Goal: Navigation & Orientation: Understand site structure

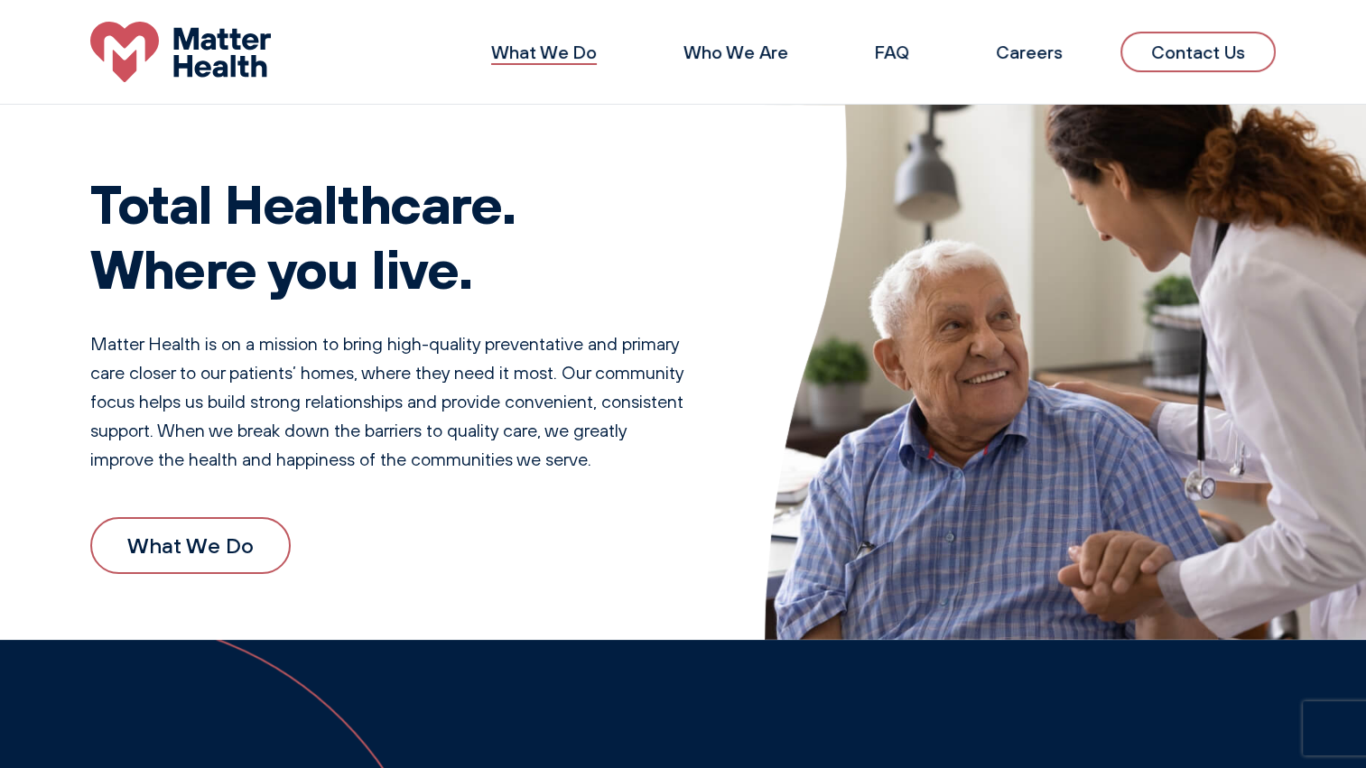
click at [566, 56] on link "What We Do" at bounding box center [544, 52] width 106 height 23
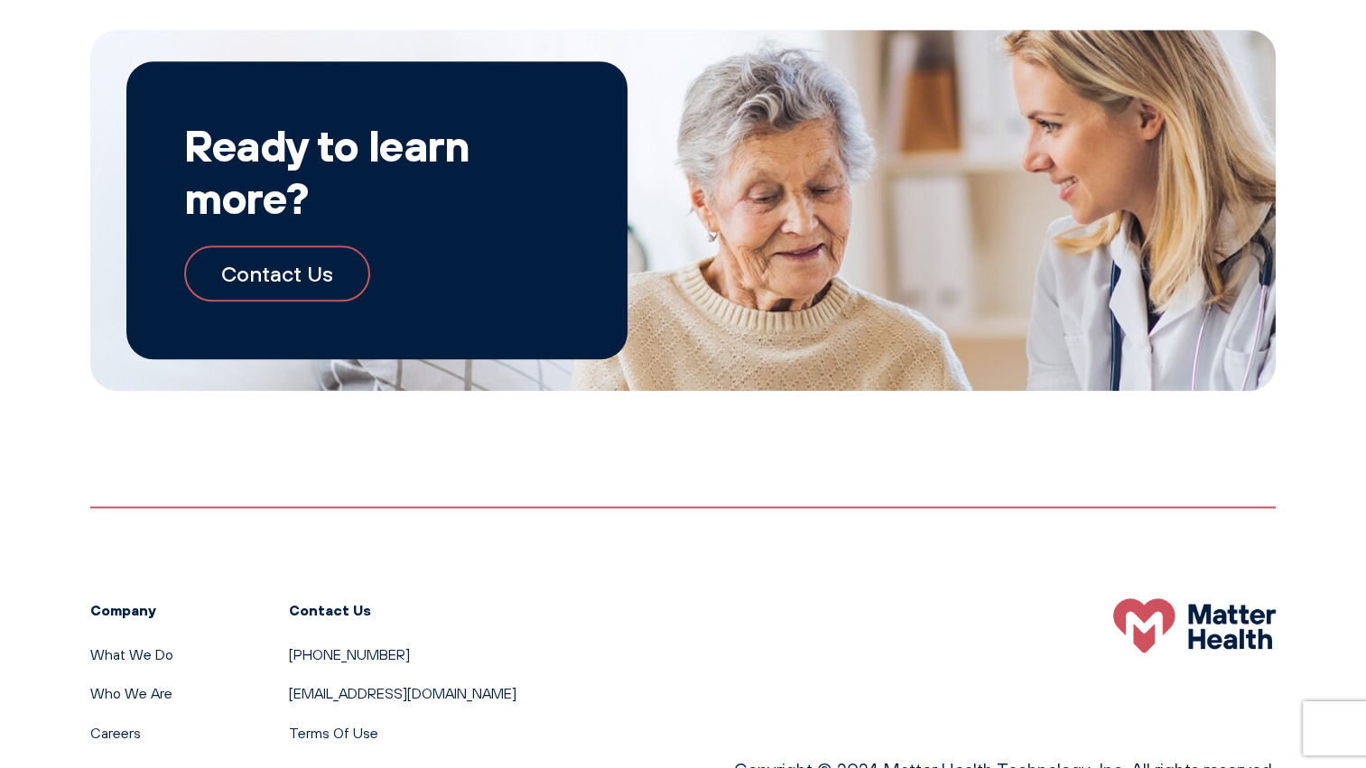
scroll to position [1959, 0]
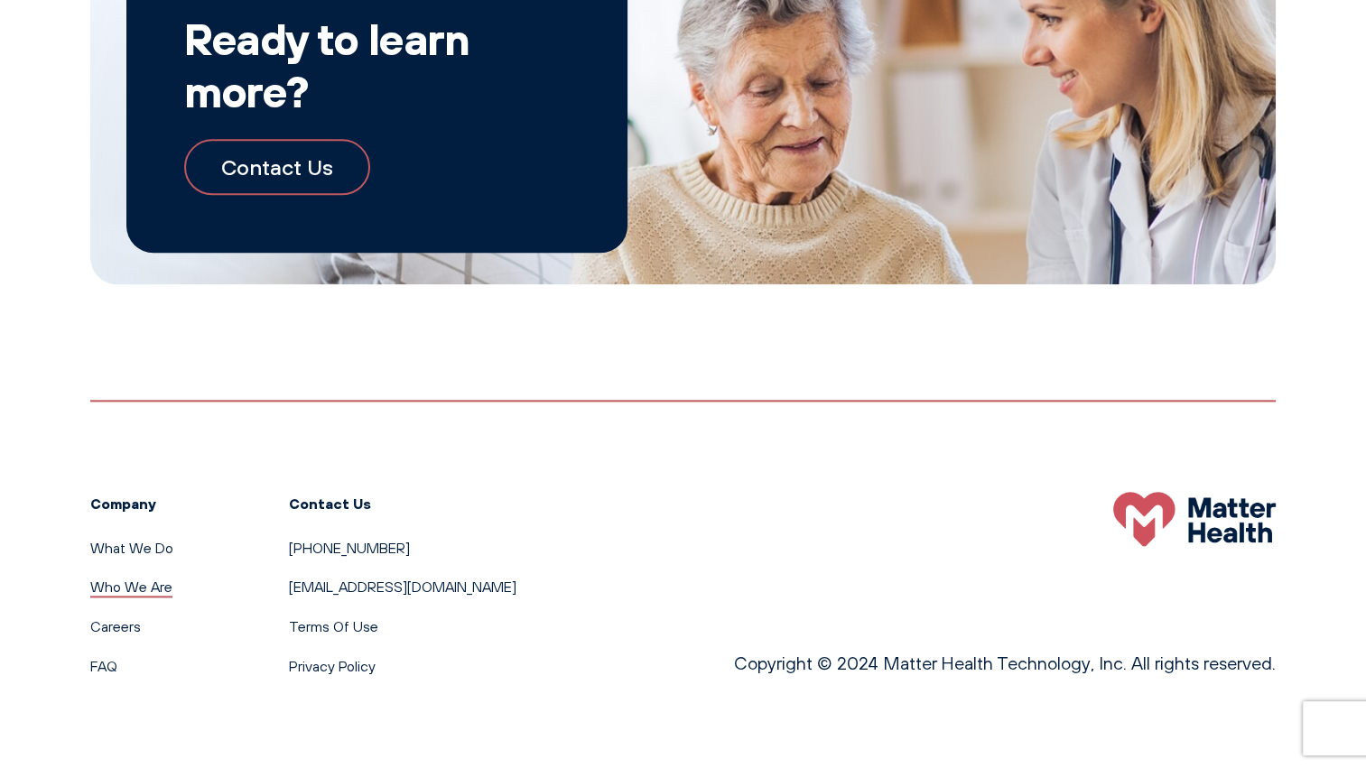
click at [119, 588] on link "Who We Are" at bounding box center [131, 587] width 82 height 18
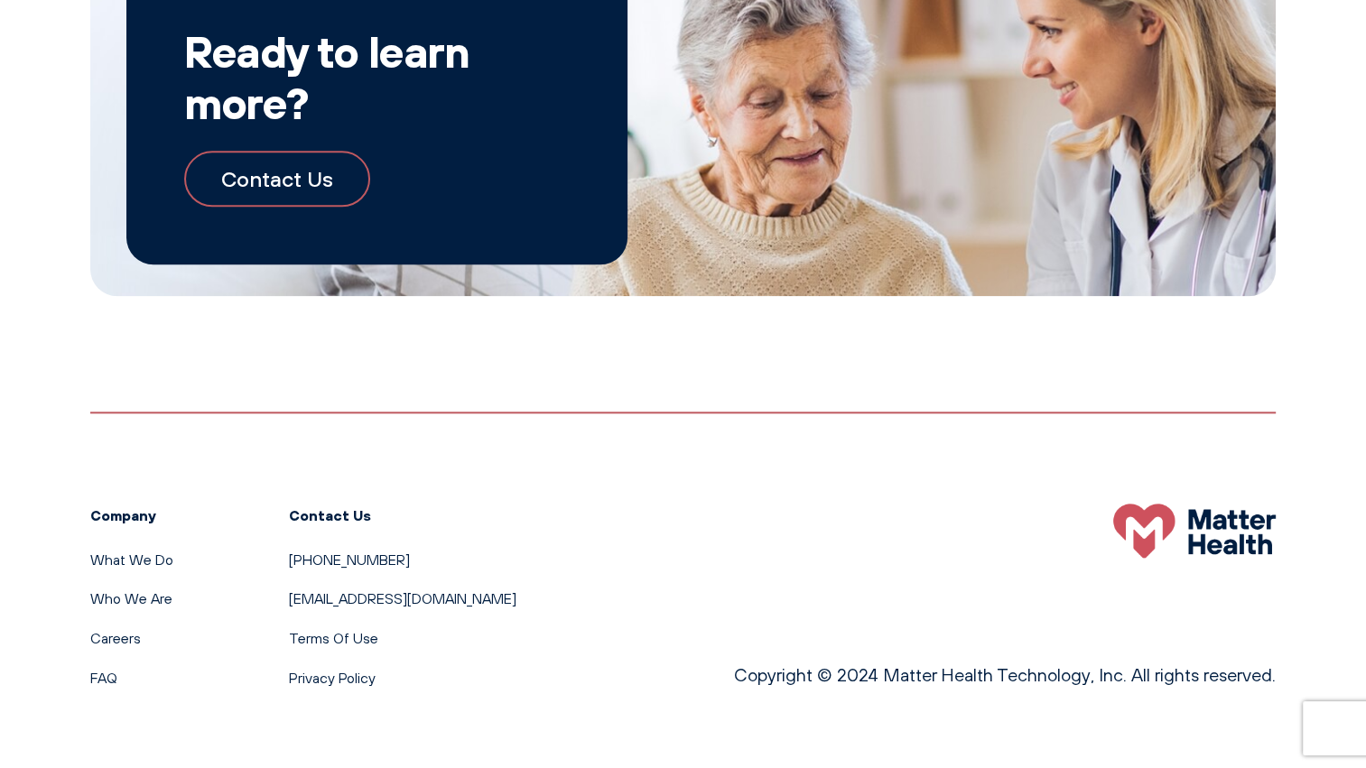
scroll to position [1930, 0]
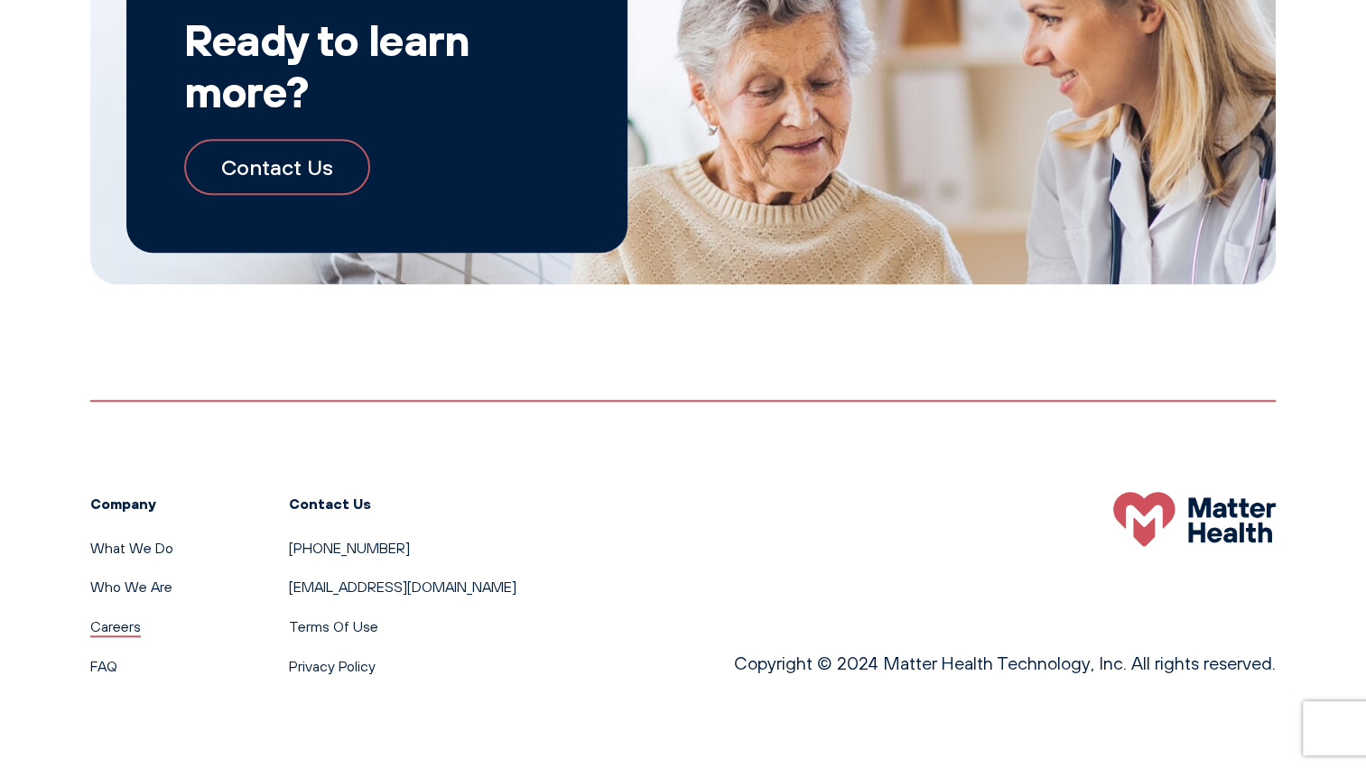
click at [127, 628] on link "Careers" at bounding box center [115, 627] width 51 height 18
